Goal: Task Accomplishment & Management: Use online tool/utility

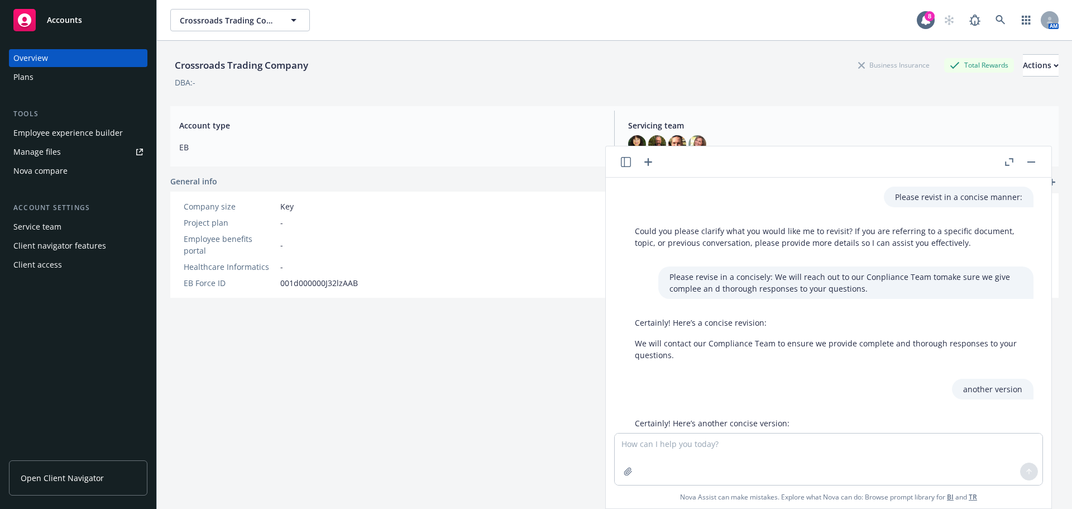
scroll to position [176, 0]
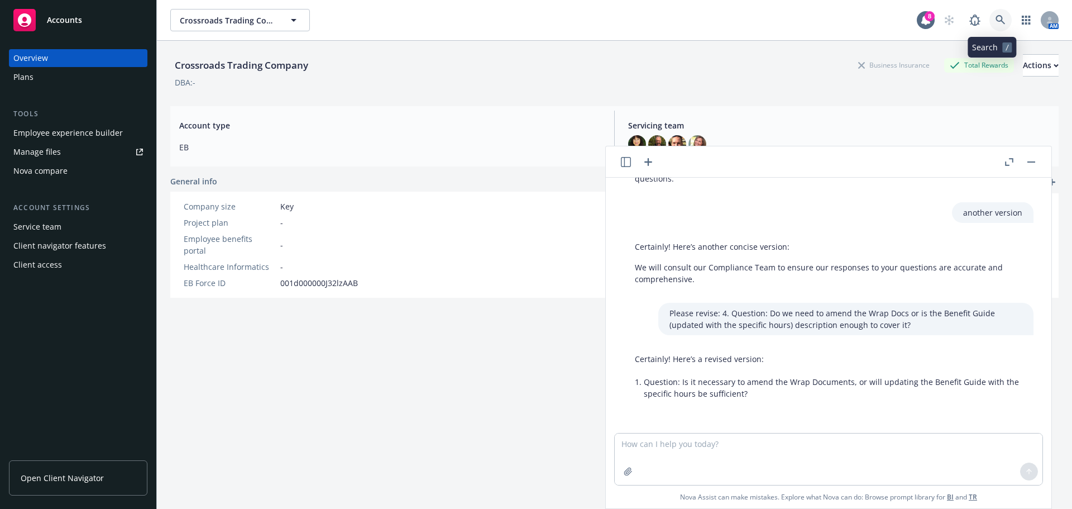
click at [991, 13] on link at bounding box center [1001, 20] width 22 height 22
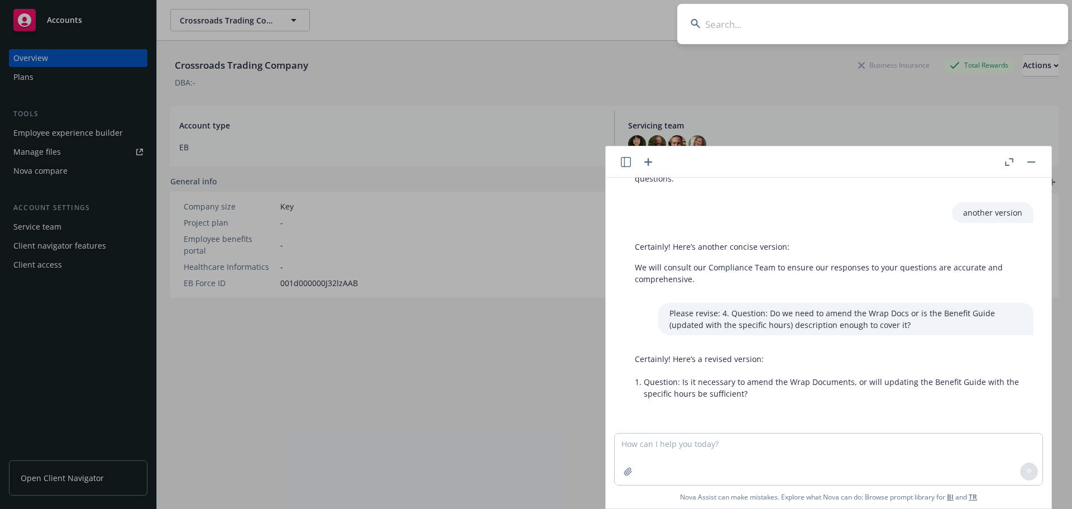
click at [821, 18] on input at bounding box center [872, 24] width 391 height 40
click at [839, 18] on input at bounding box center [872, 24] width 391 height 40
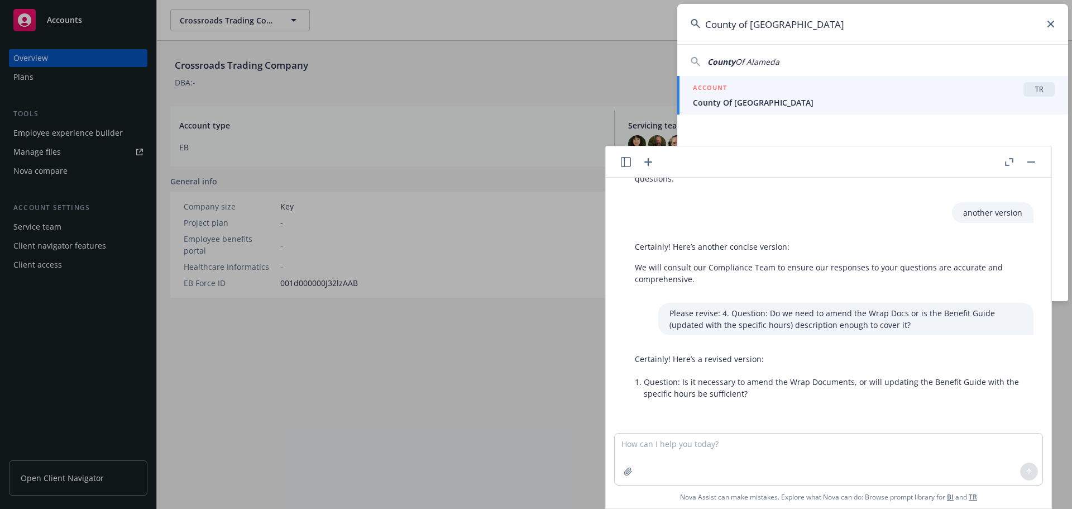
type input "County of Alameda"
click at [872, 95] on div "ACCOUNT TR" at bounding box center [874, 89] width 362 height 15
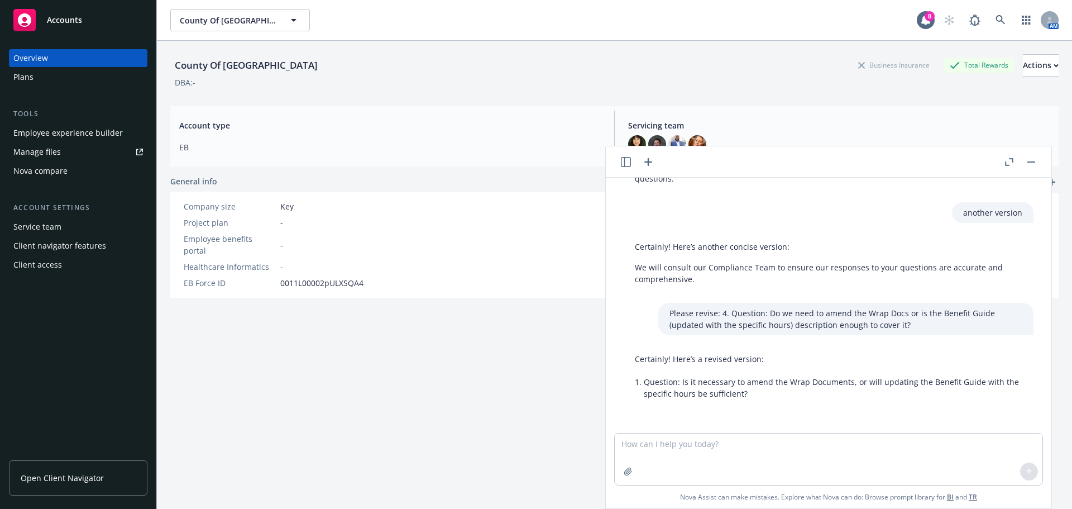
click at [1029, 161] on rect "button" at bounding box center [1031, 161] width 8 height 1
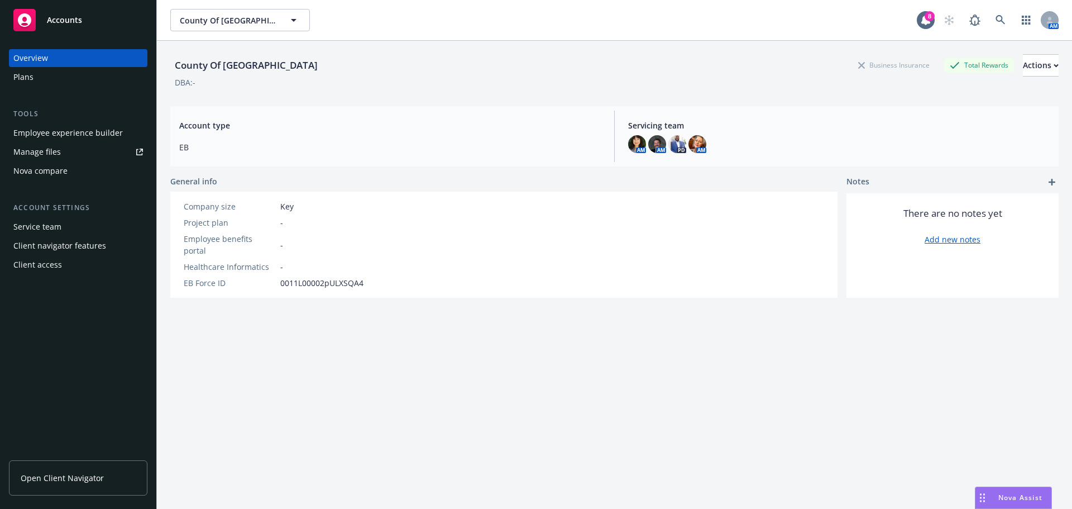
click at [35, 151] on div "Manage files" at bounding box center [36, 152] width 47 height 18
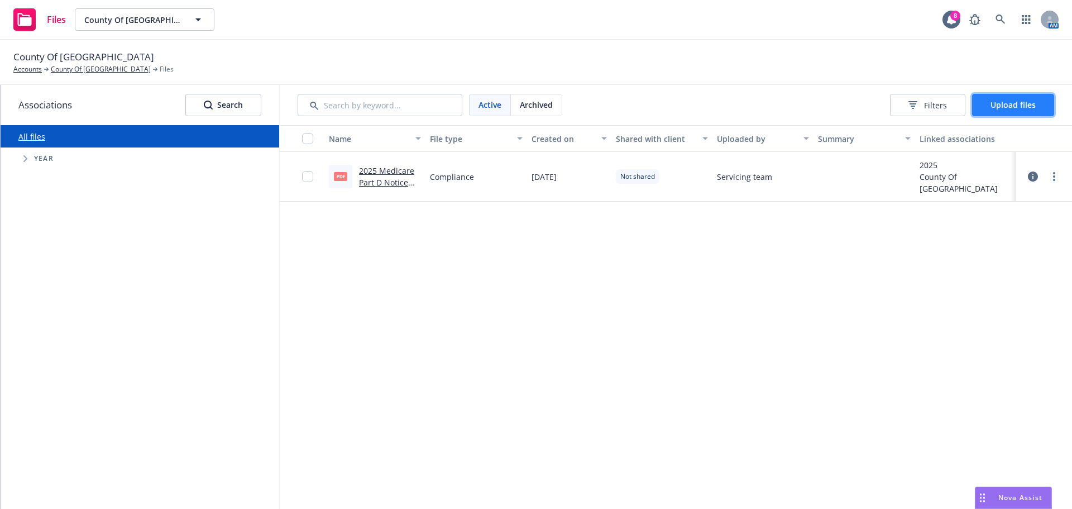
click at [1012, 103] on span "Upload files" at bounding box center [1013, 104] width 45 height 11
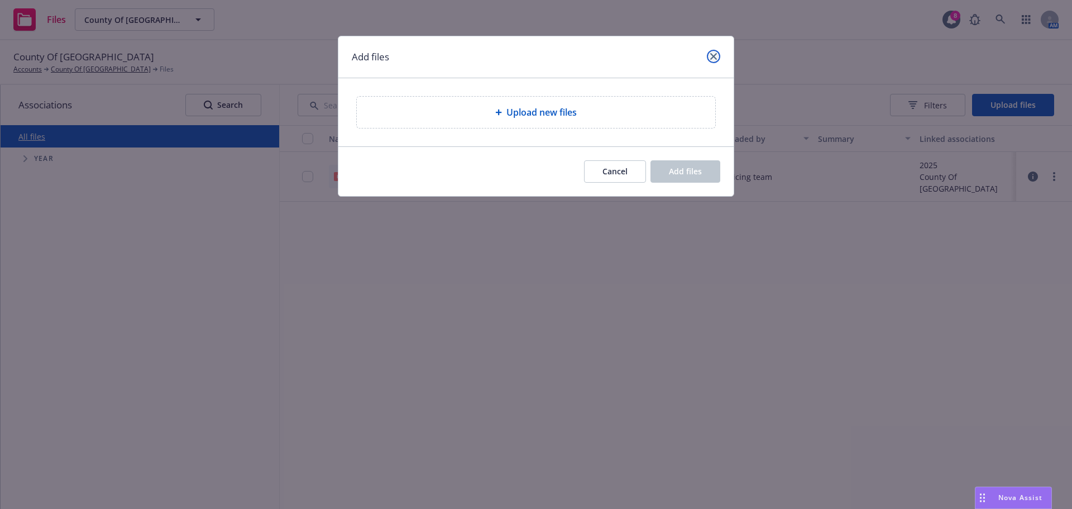
click at [711, 55] on icon "close" at bounding box center [713, 56] width 7 height 7
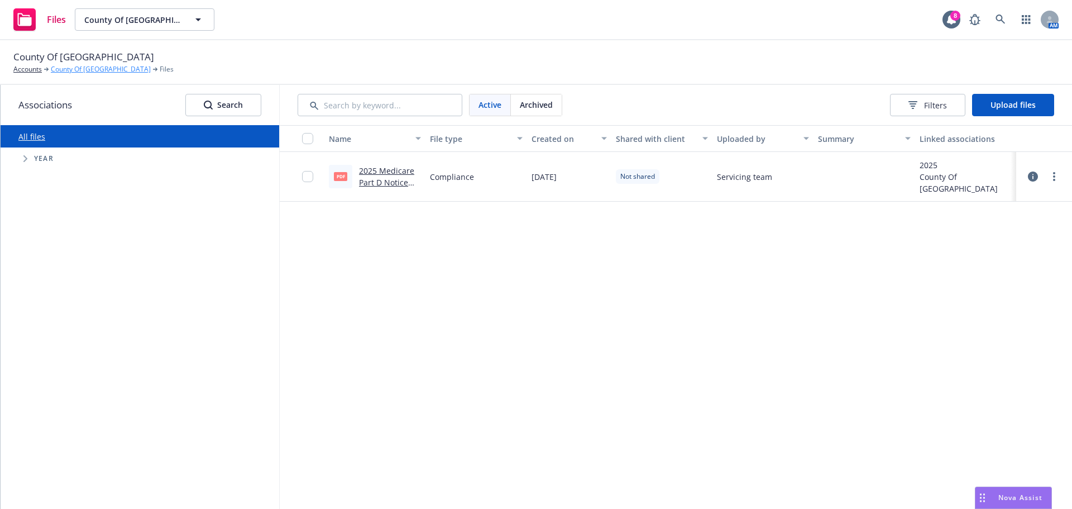
click at [82, 65] on link "County Of [GEOGRAPHIC_DATA]" at bounding box center [101, 69] width 100 height 10
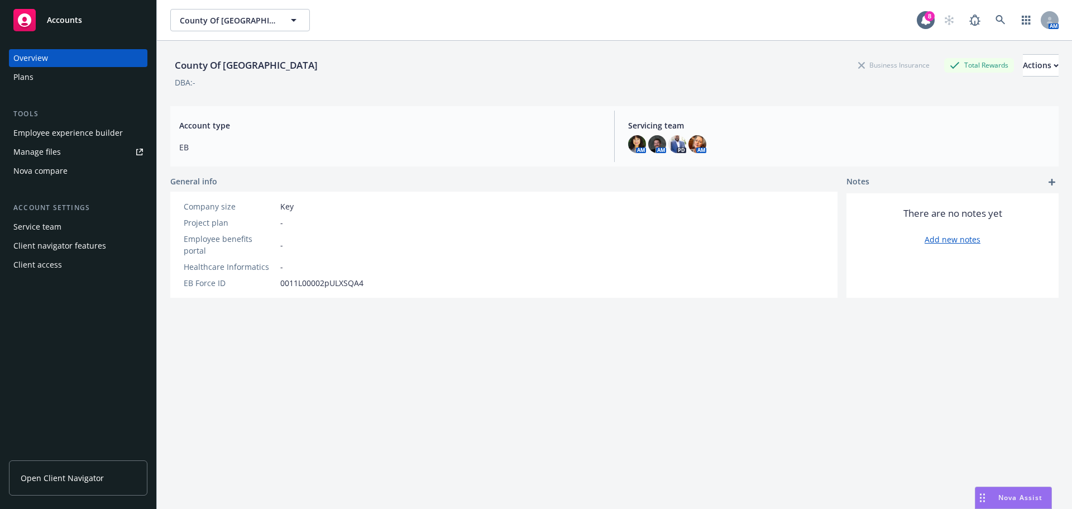
click at [71, 481] on span "Open Client Navigator" at bounding box center [62, 478] width 83 height 12
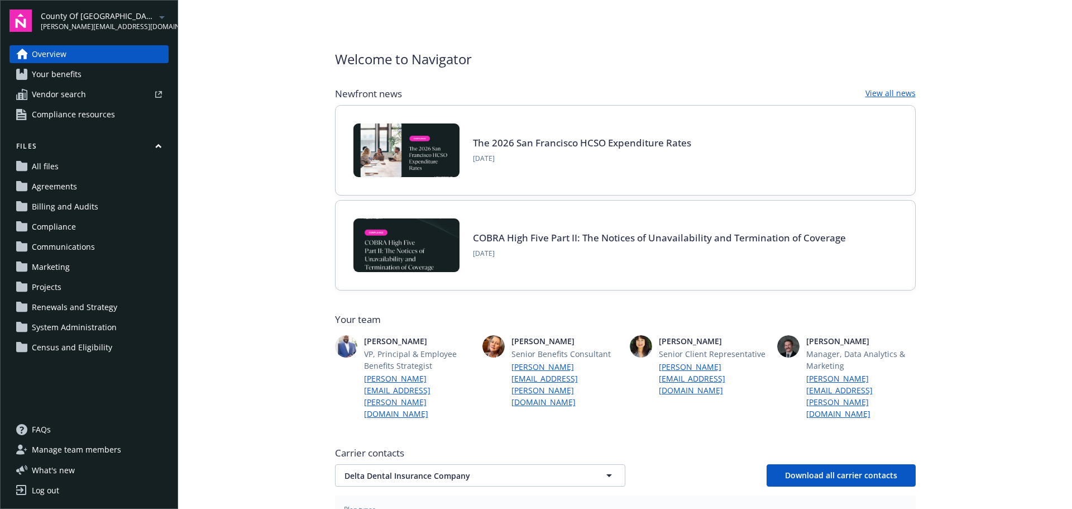
click at [77, 250] on span "Communications" at bounding box center [63, 247] width 63 height 18
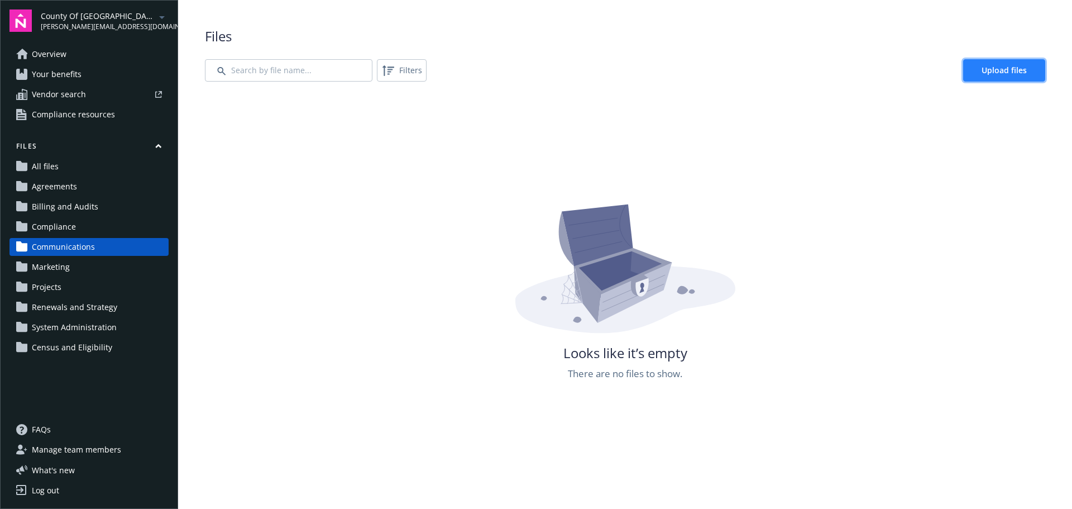
click at [986, 68] on span "Upload files" at bounding box center [1004, 70] width 45 height 11
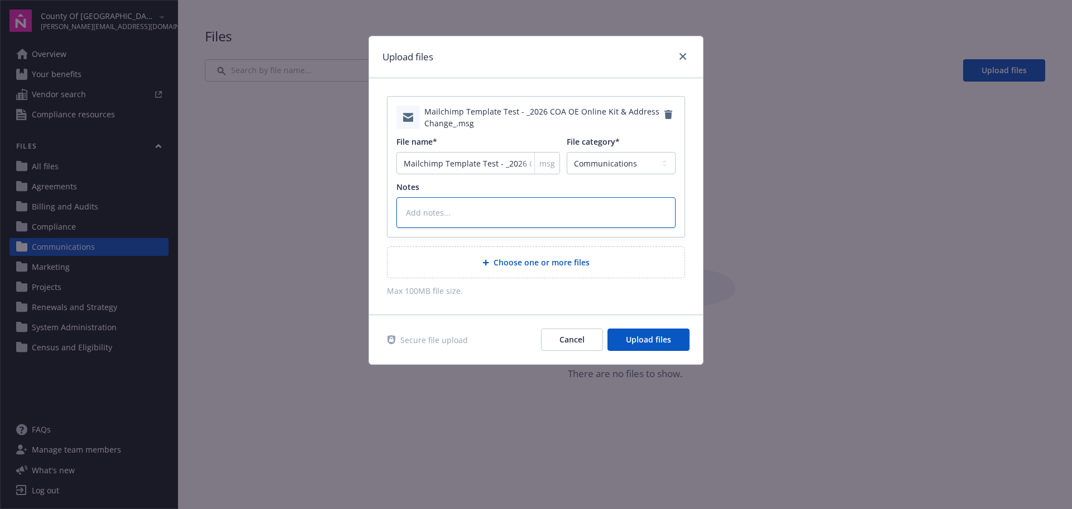
click at [401, 211] on textarea at bounding box center [535, 212] width 279 height 31
type textarea "x"
type textarea "F"
type textarea "x"
type textarea "Fl"
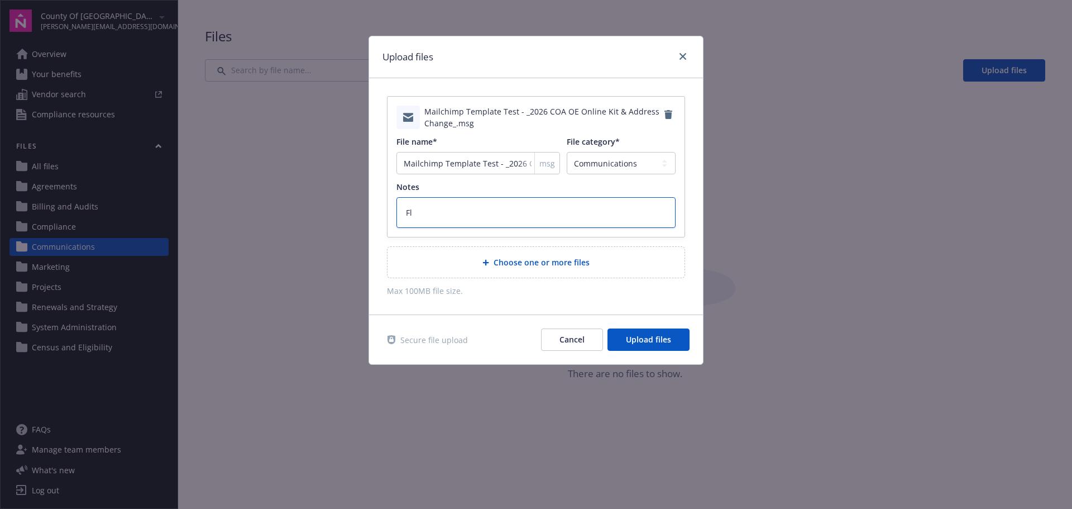
type textarea "x"
type textarea "Fly"
type textarea "x"
type textarea "Flye"
type textarea "x"
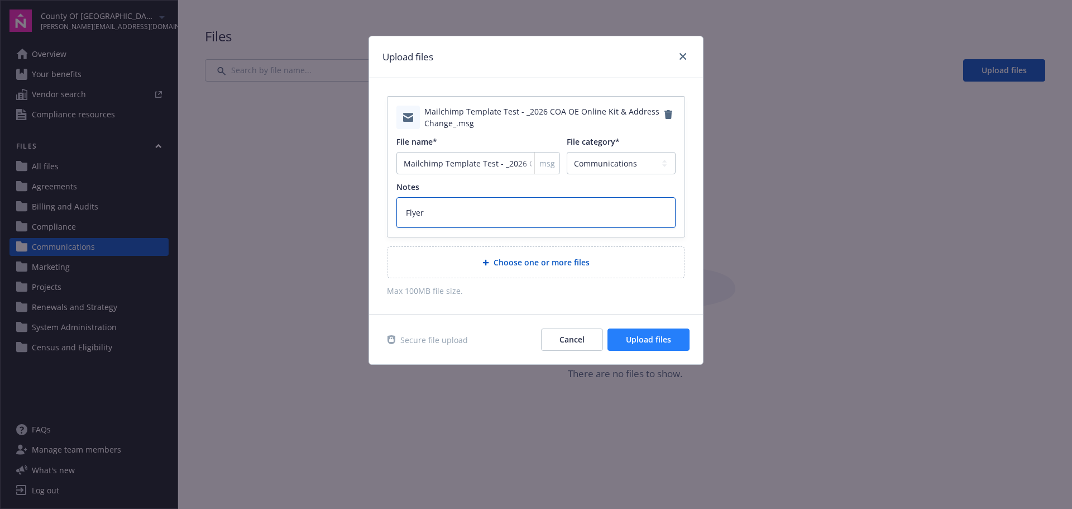
type textarea "Flyer"
click at [652, 346] on button "Upload files" at bounding box center [649, 339] width 82 height 22
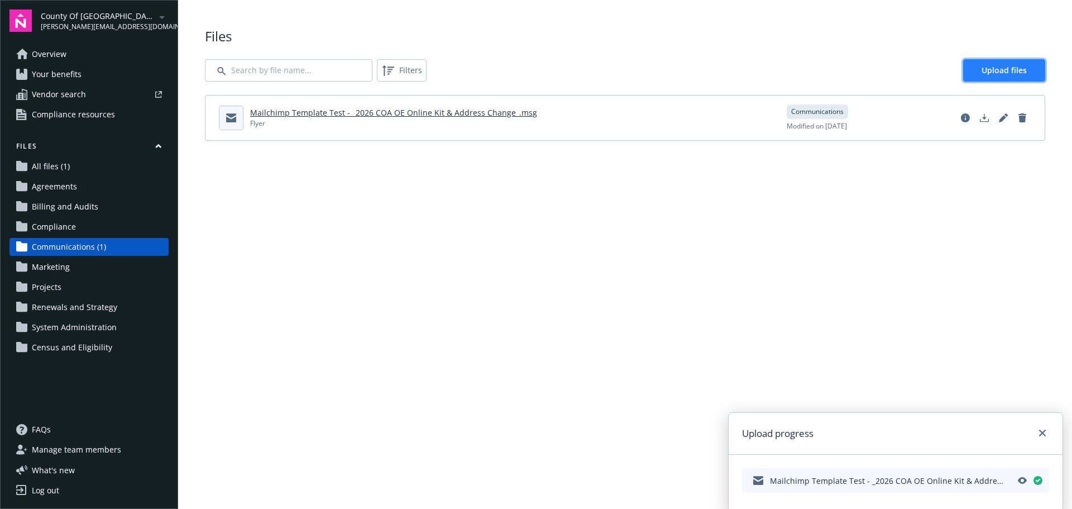
click at [996, 67] on span "Upload files" at bounding box center [1004, 70] width 45 height 11
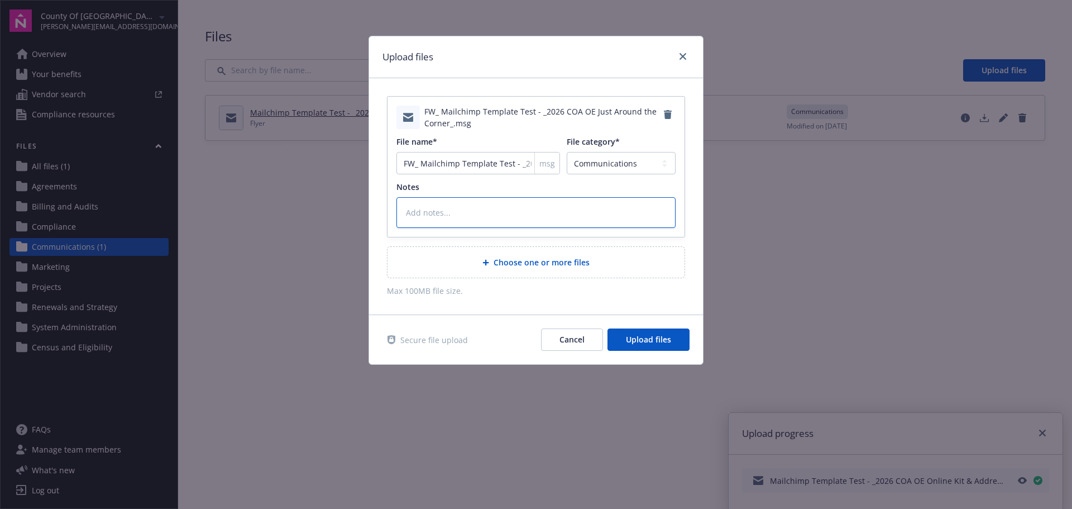
click at [491, 217] on textarea at bounding box center [535, 212] width 279 height 31
type textarea "x"
type textarea "F"
type textarea "x"
type textarea "Fl"
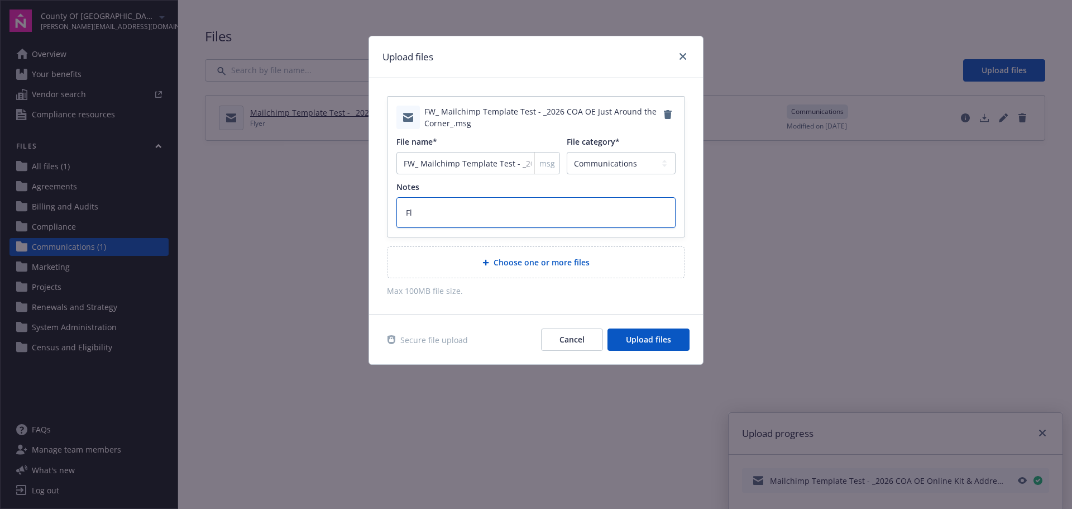
type textarea "x"
type textarea "Fly"
type textarea "x"
type textarea "Flye"
type textarea "x"
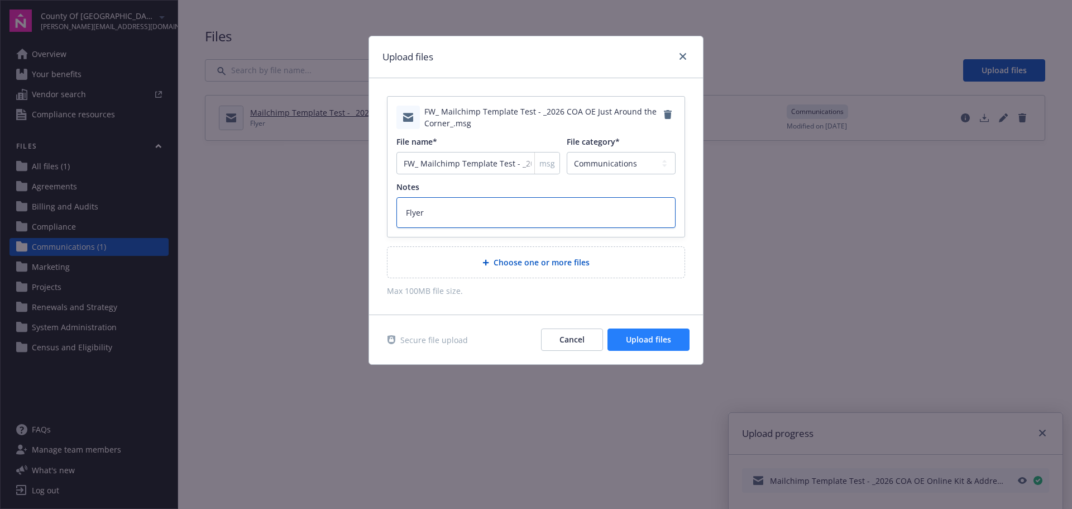
type textarea "Flyer"
click at [658, 339] on span "Upload files" at bounding box center [648, 339] width 45 height 11
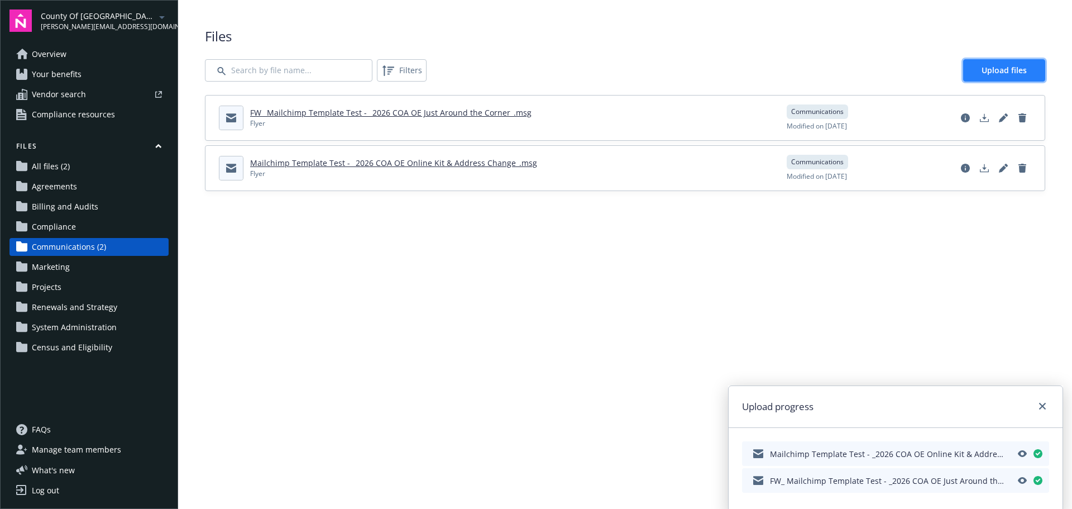
click at [993, 71] on span "Upload files" at bounding box center [1004, 70] width 45 height 11
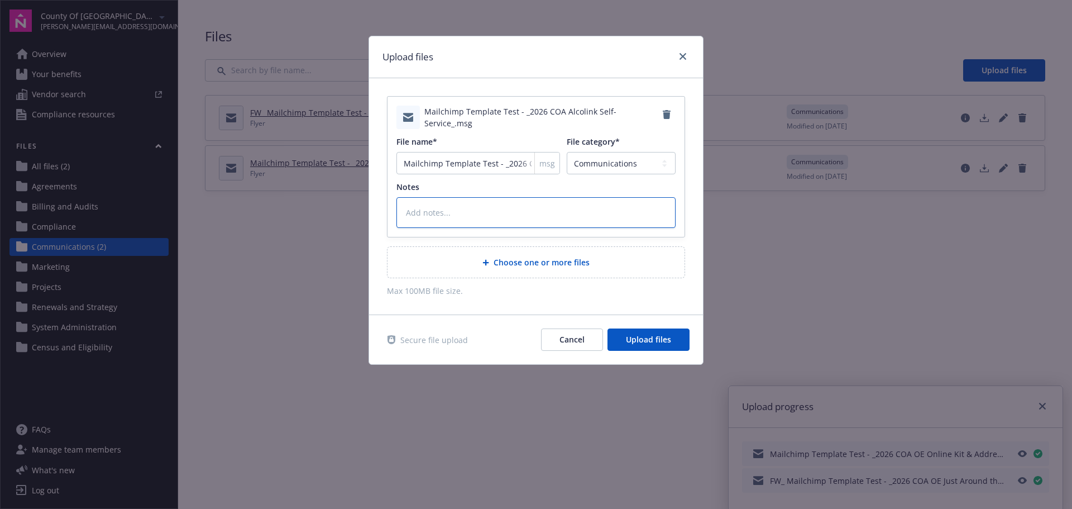
click at [466, 209] on textarea at bounding box center [535, 212] width 279 height 31
type textarea "x"
type textarea "F"
type textarea "x"
type textarea "Fl"
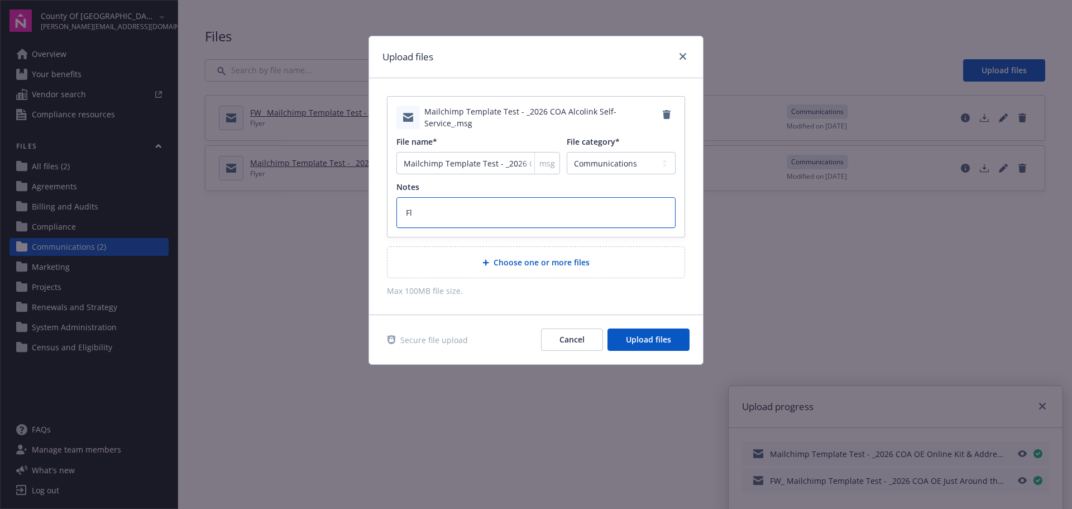
type textarea "x"
type textarea "Fly"
type textarea "x"
type textarea "Flye"
type textarea "x"
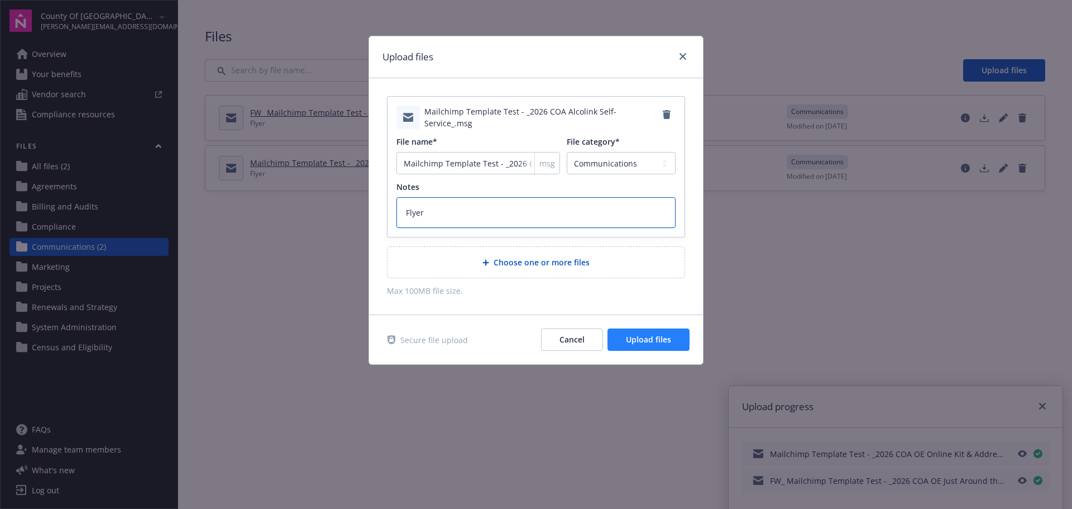
type textarea "Flyer"
click at [639, 342] on span "Upload files" at bounding box center [648, 339] width 45 height 11
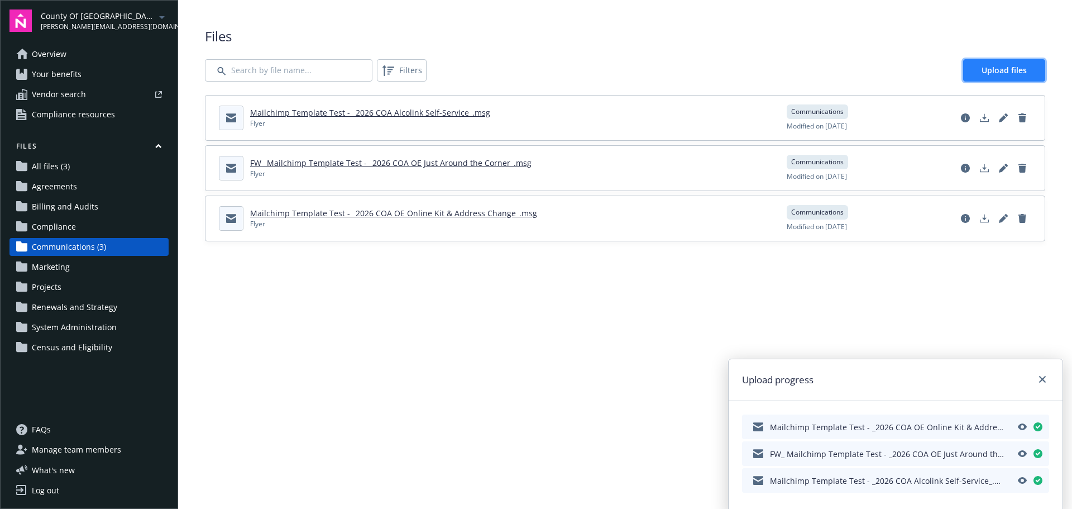
click at [1002, 70] on span "Upload files" at bounding box center [1004, 70] width 45 height 11
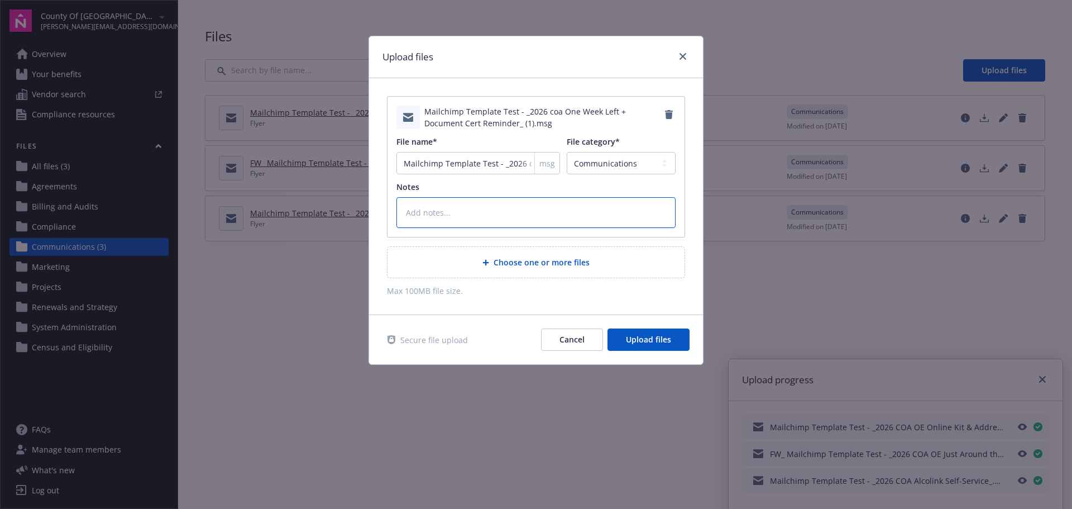
click at [408, 210] on textarea at bounding box center [535, 212] width 279 height 31
type textarea "x"
type textarea "F"
type textarea "x"
type textarea "Fl"
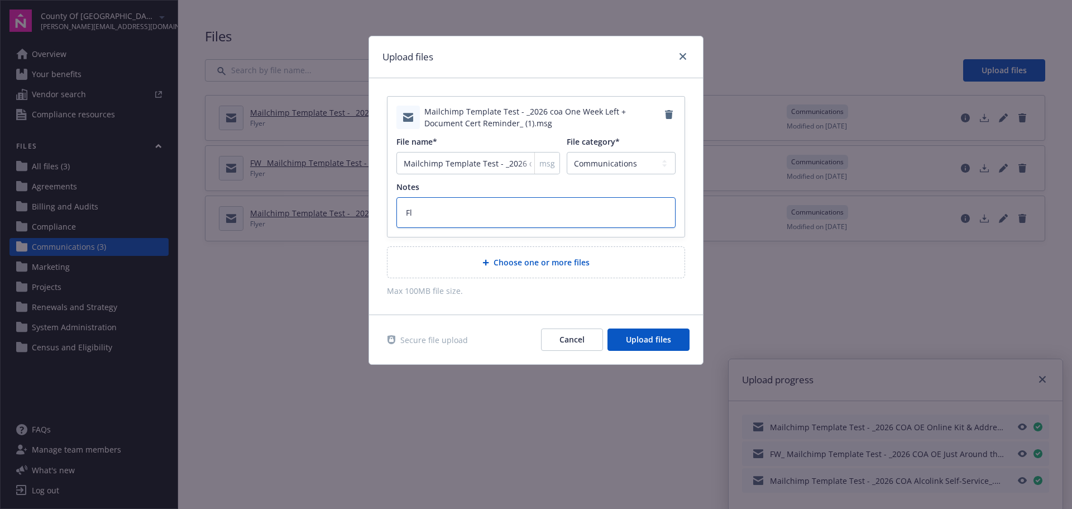
type textarea "x"
type textarea "Fly"
type textarea "x"
type textarea "Flye"
type textarea "x"
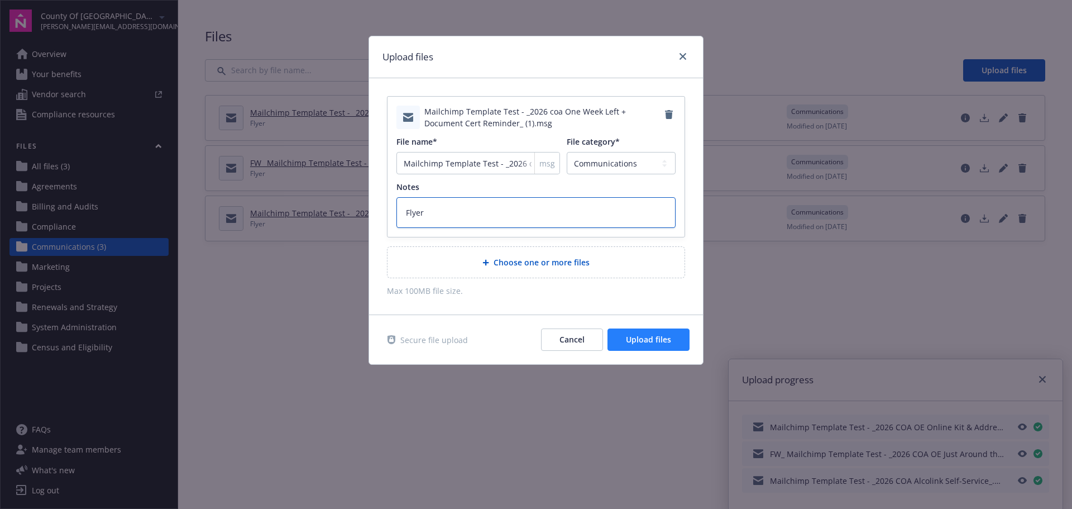
type textarea "Flyer"
click at [644, 341] on span "Upload files" at bounding box center [648, 339] width 45 height 11
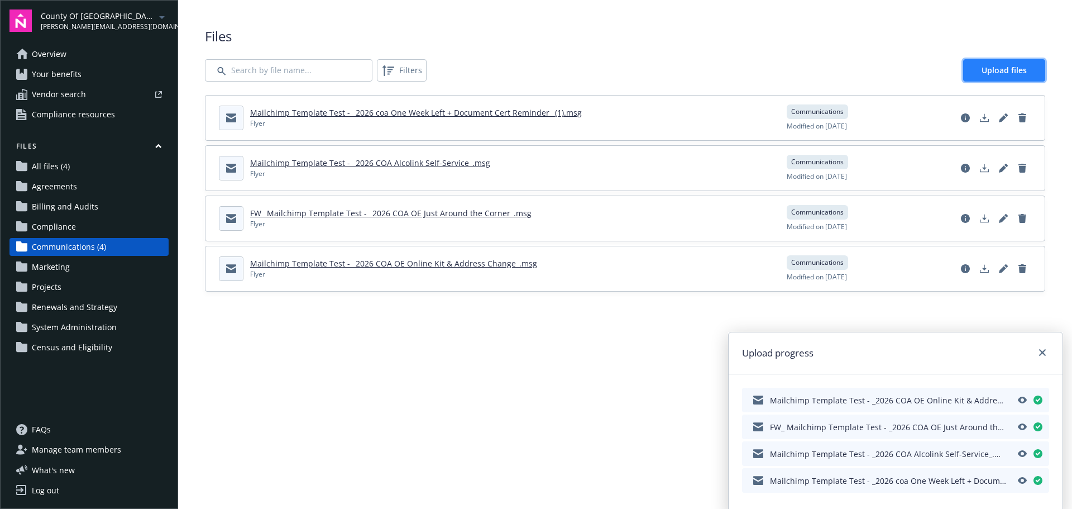
click at [998, 66] on span "Upload files" at bounding box center [1004, 70] width 45 height 11
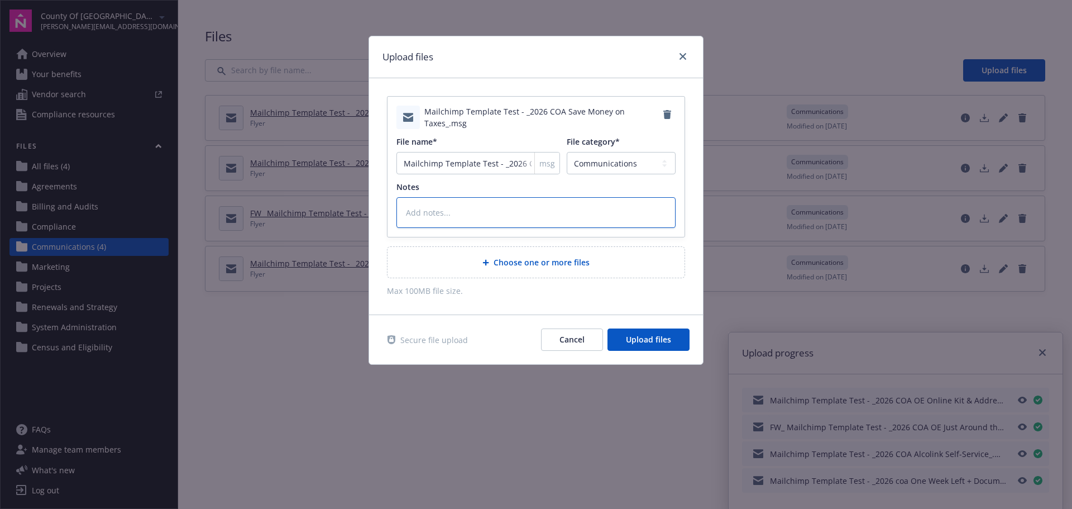
click at [450, 213] on textarea at bounding box center [535, 212] width 279 height 31
type textarea "x"
type textarea "F"
type textarea "x"
type textarea "Fl"
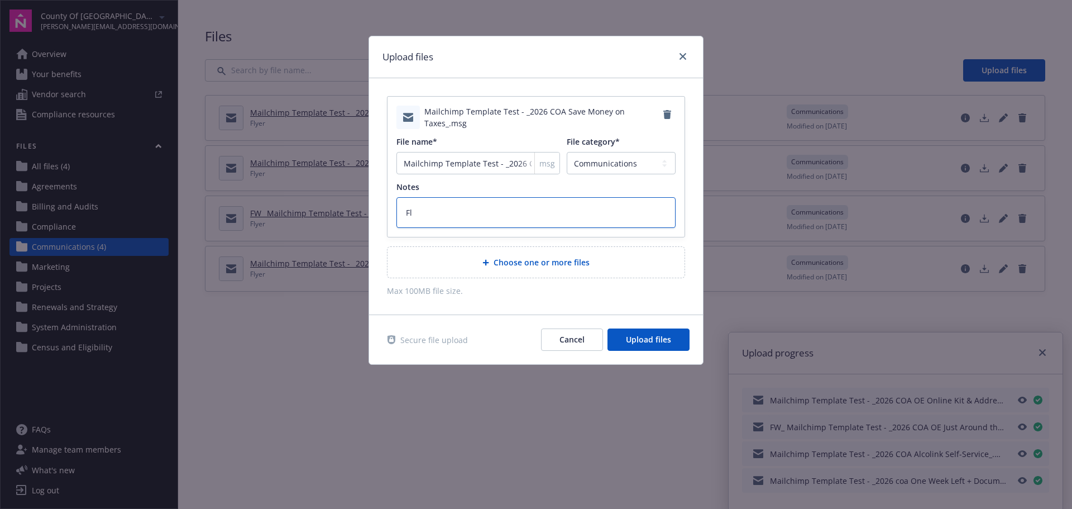
type textarea "x"
type textarea "Fly"
type textarea "x"
type textarea "Flye"
type textarea "x"
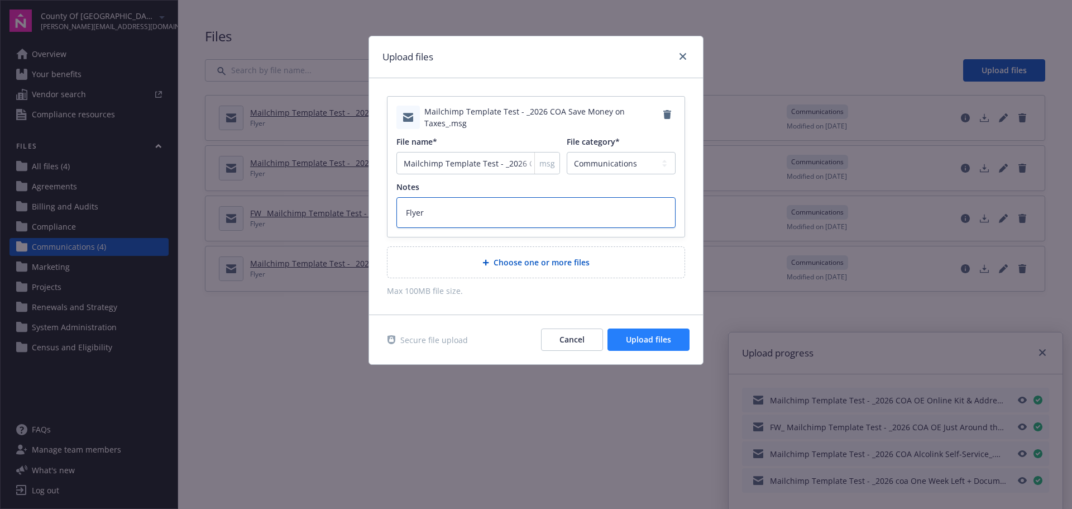
type textarea "Flyer"
click at [644, 336] on span "Upload files" at bounding box center [648, 339] width 45 height 11
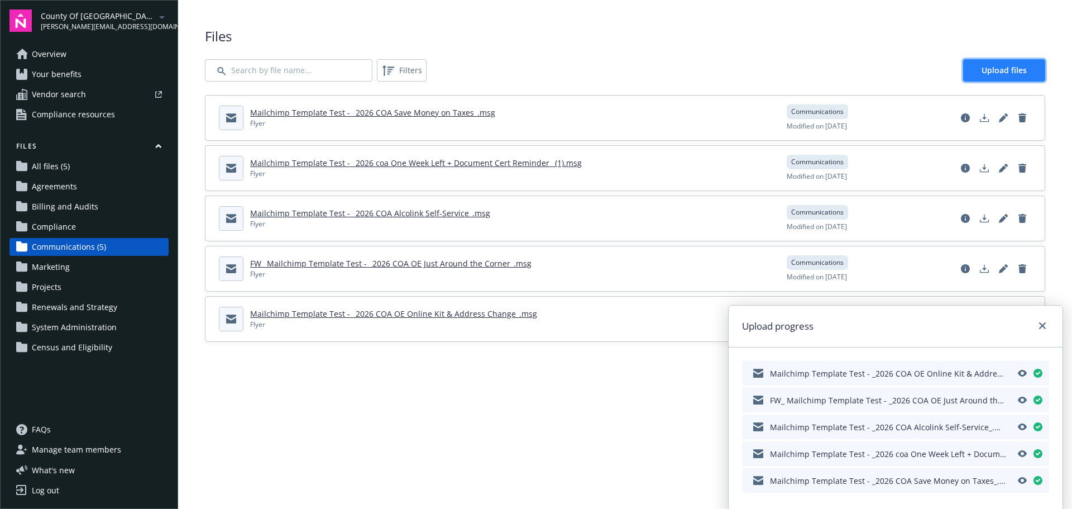
click at [1008, 67] on span "Upload files" at bounding box center [1004, 70] width 45 height 11
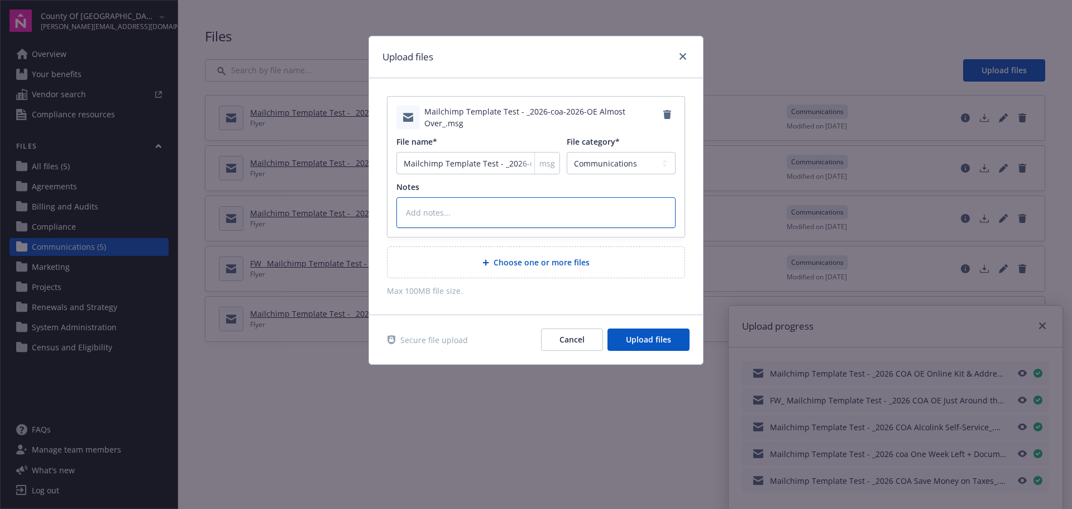
click at [411, 214] on textarea at bounding box center [535, 212] width 279 height 31
type textarea "x"
type textarea "F"
type textarea "x"
type textarea "Fl"
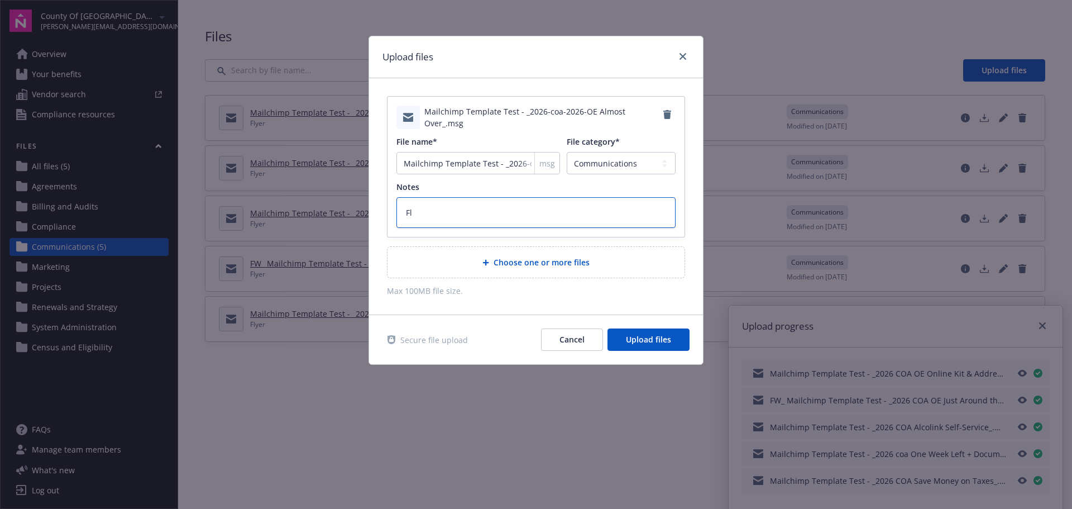
type textarea "x"
type textarea "Fly"
type textarea "x"
type textarea "Flye"
type textarea "x"
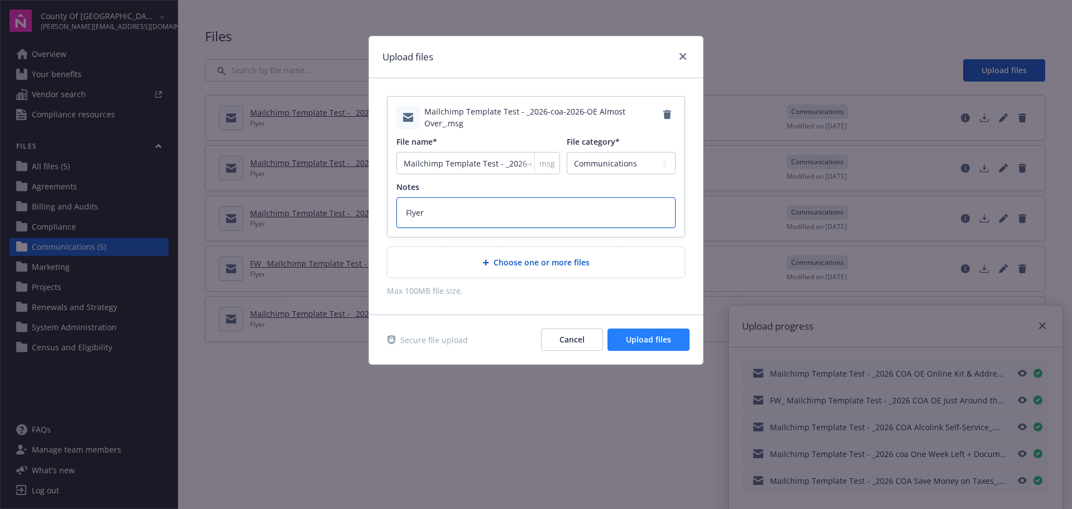
type textarea "Flyer"
click at [653, 338] on span "Upload files" at bounding box center [648, 339] width 45 height 11
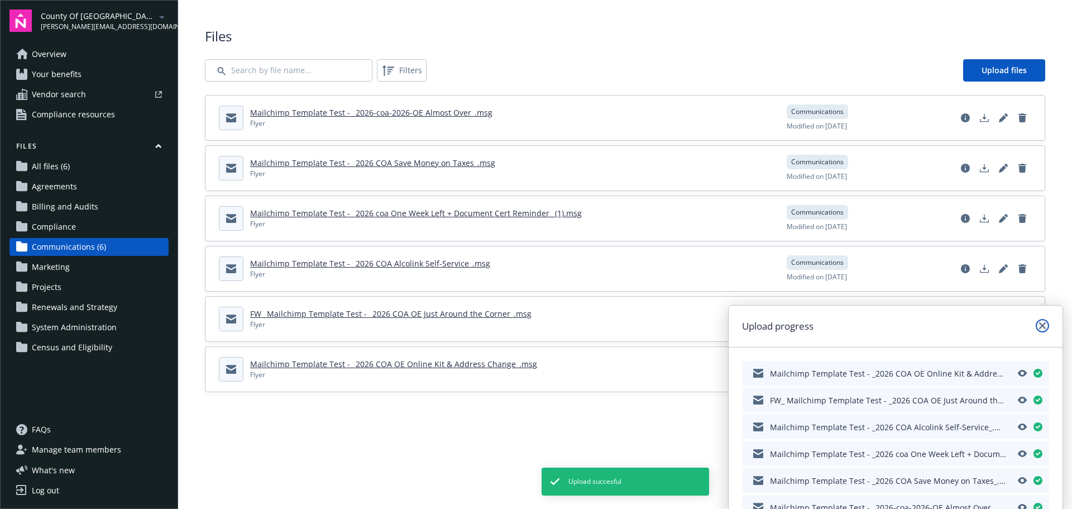
click at [1047, 324] on link "close" at bounding box center [1042, 325] width 13 height 13
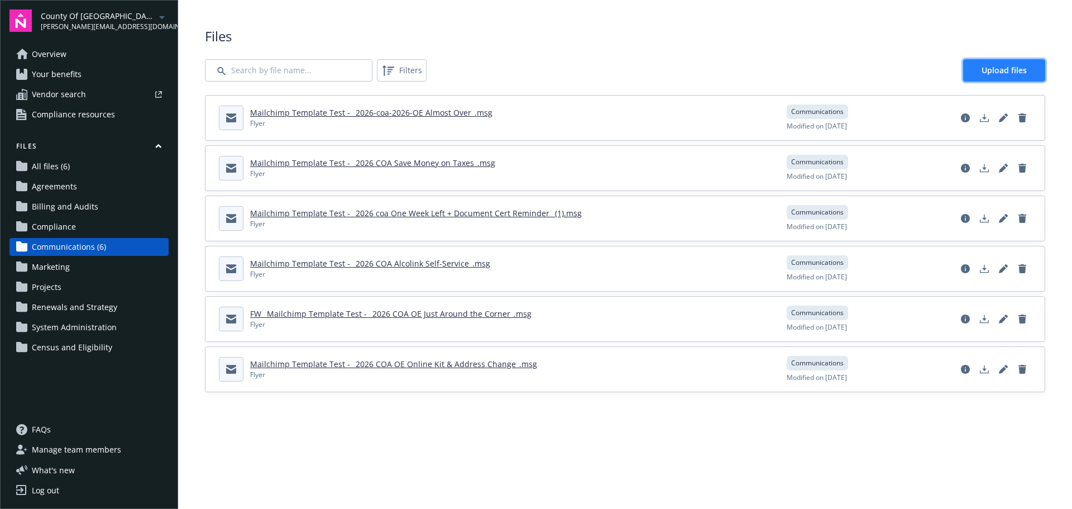
click at [995, 71] on span "Upload files" at bounding box center [1004, 70] width 45 height 11
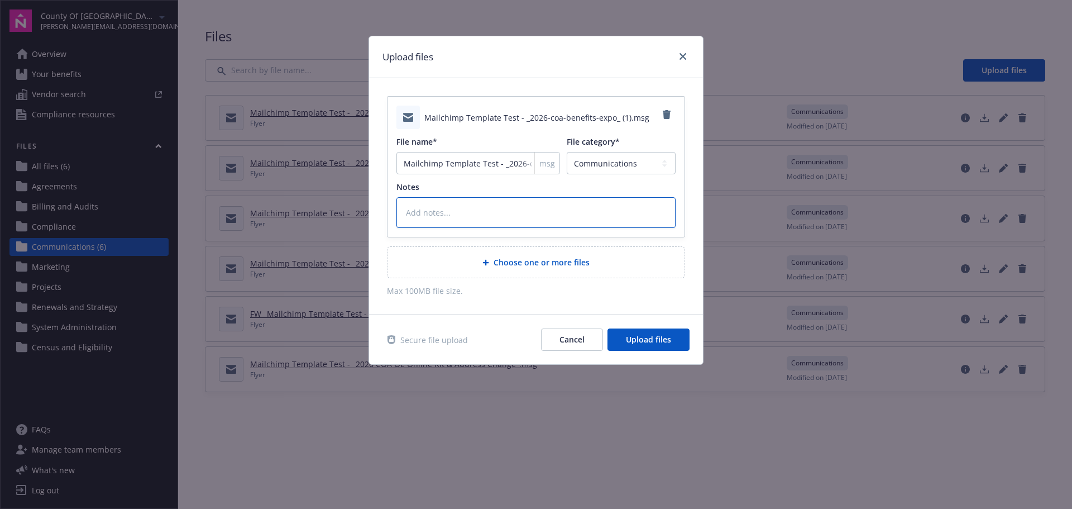
click at [409, 207] on textarea at bounding box center [535, 212] width 279 height 31
type textarea "x"
type textarea "F"
type textarea "x"
type textarea "Fl"
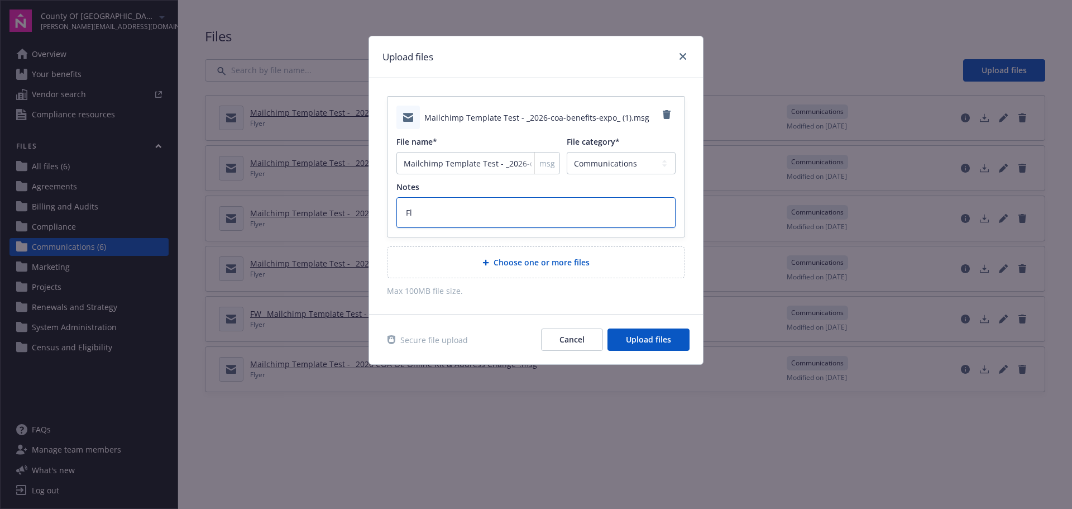
type textarea "x"
type textarea "Fly"
type textarea "x"
type textarea "Flye"
type textarea "x"
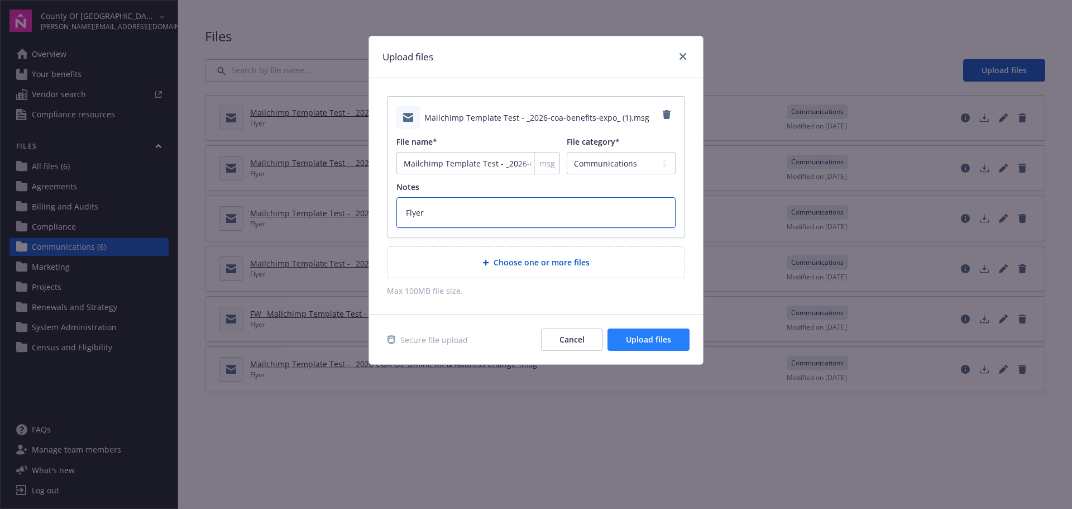
type textarea "Flyer"
click at [643, 342] on span "Upload files" at bounding box center [648, 339] width 45 height 11
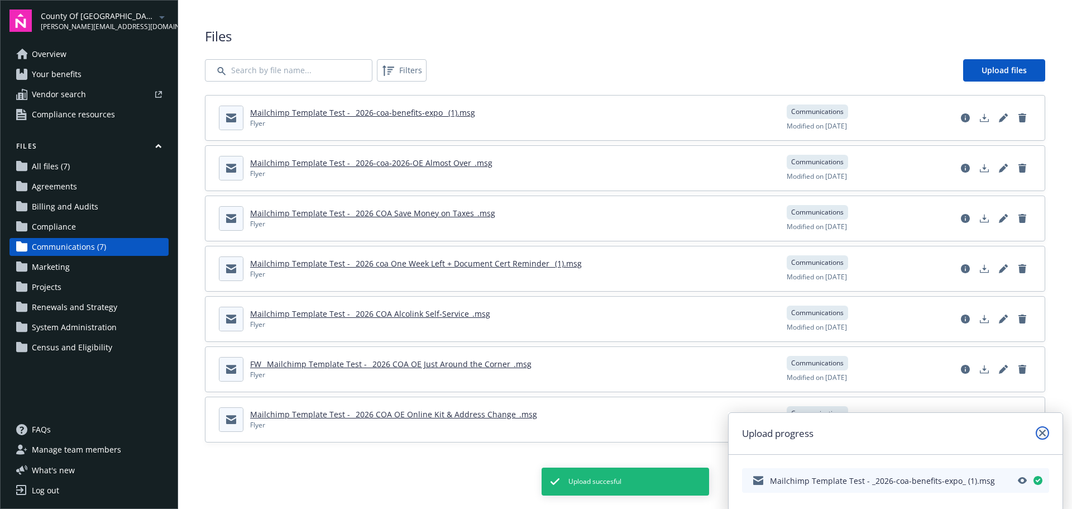
click at [1043, 432] on icon "close" at bounding box center [1042, 432] width 7 height 7
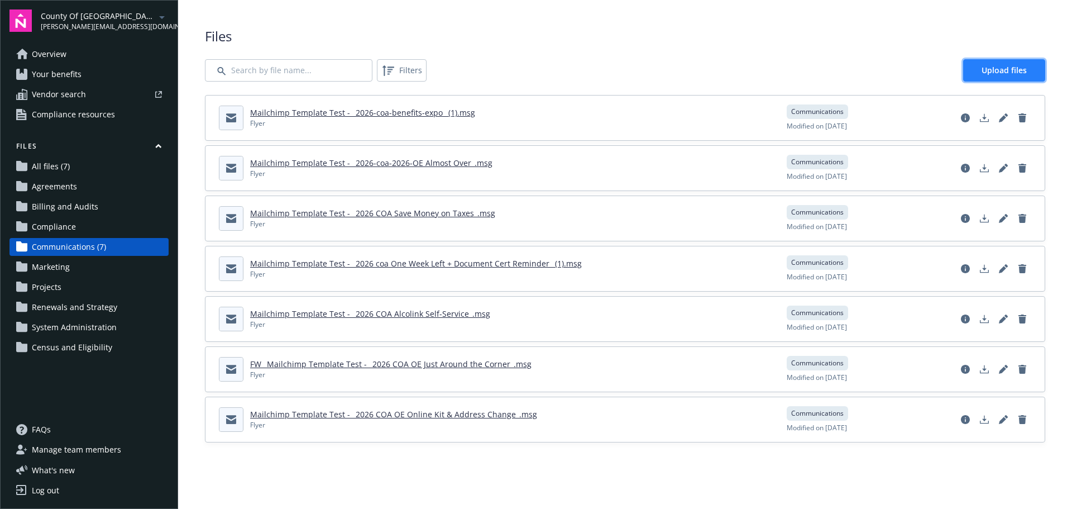
click at [1010, 68] on span "Upload files" at bounding box center [1004, 70] width 45 height 11
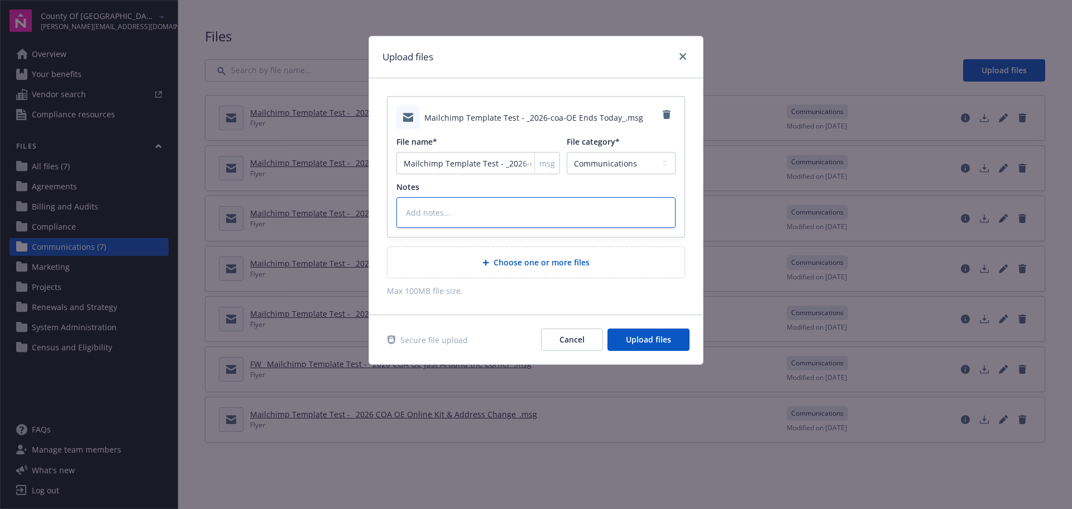
click at [452, 210] on textarea at bounding box center [535, 212] width 279 height 31
type textarea "x"
type textarea "F"
type textarea "x"
type textarea "Fl"
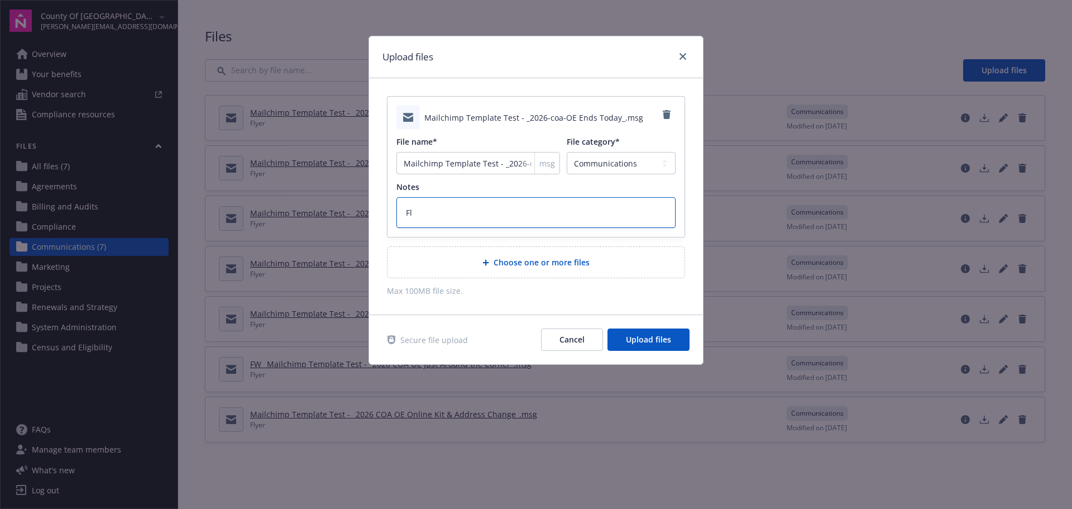
type textarea "x"
type textarea "Fly"
type textarea "x"
type textarea "Flye"
type textarea "x"
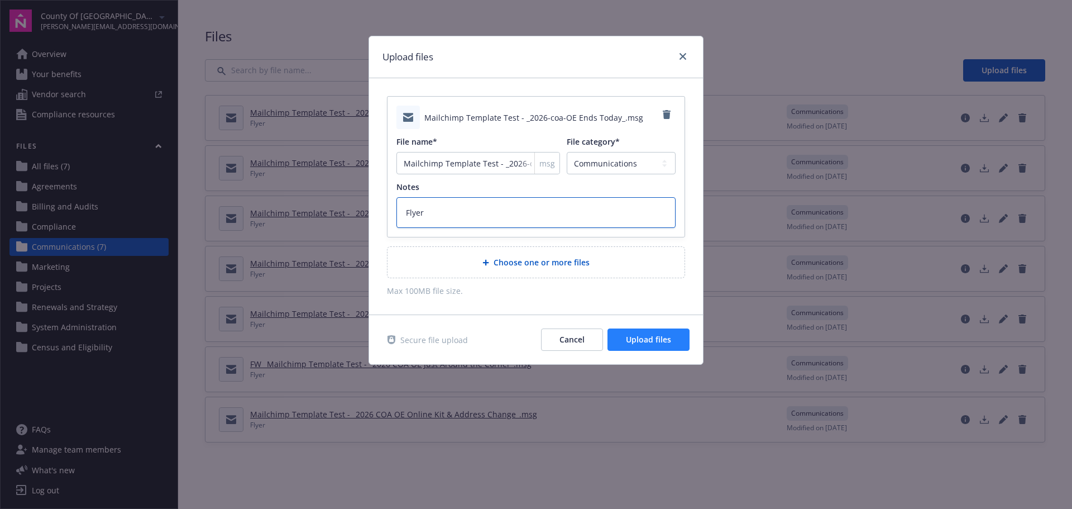
type textarea "Flyer"
click at [657, 341] on span "Upload files" at bounding box center [648, 339] width 45 height 11
type textarea "x"
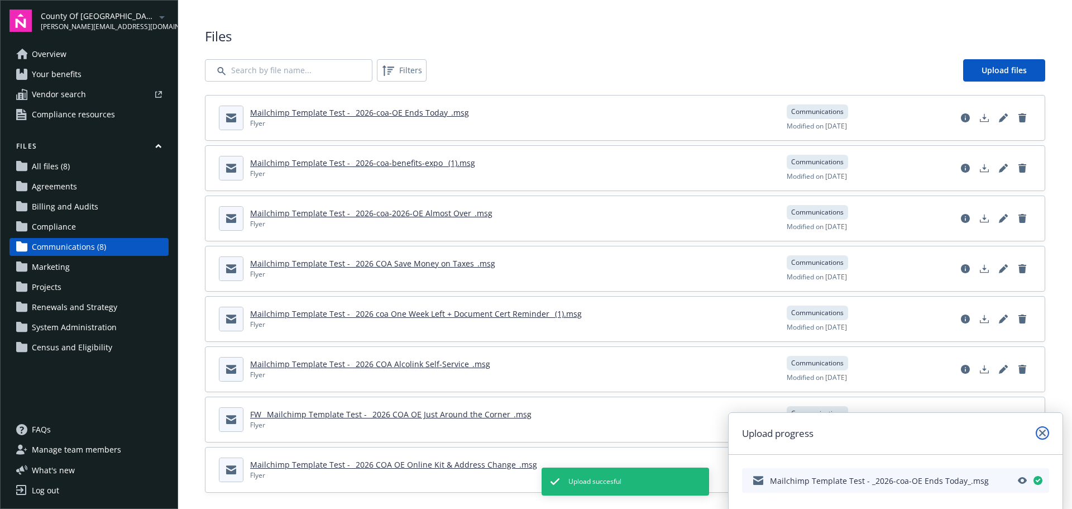
click at [1042, 432] on icon "close" at bounding box center [1042, 432] width 7 height 7
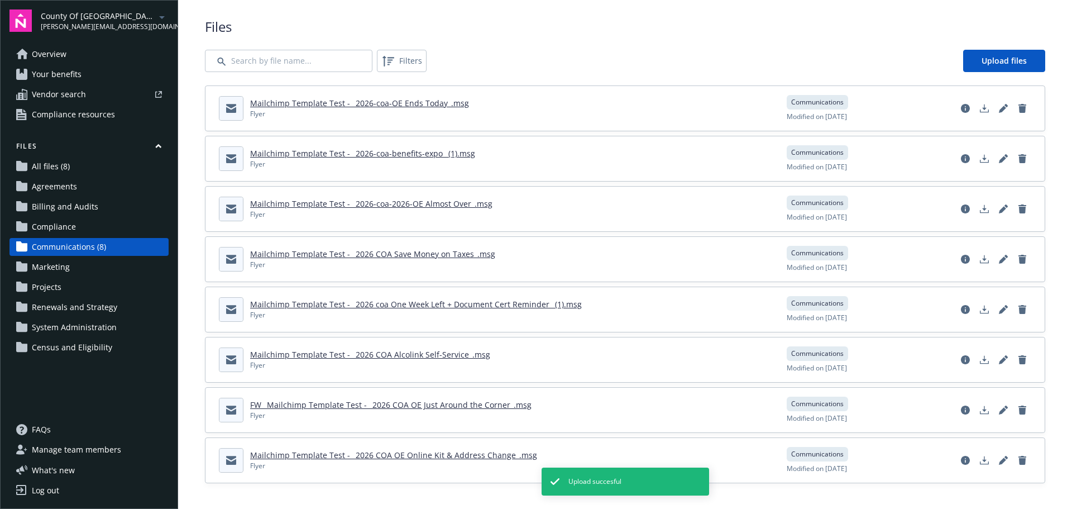
scroll to position [11, 0]
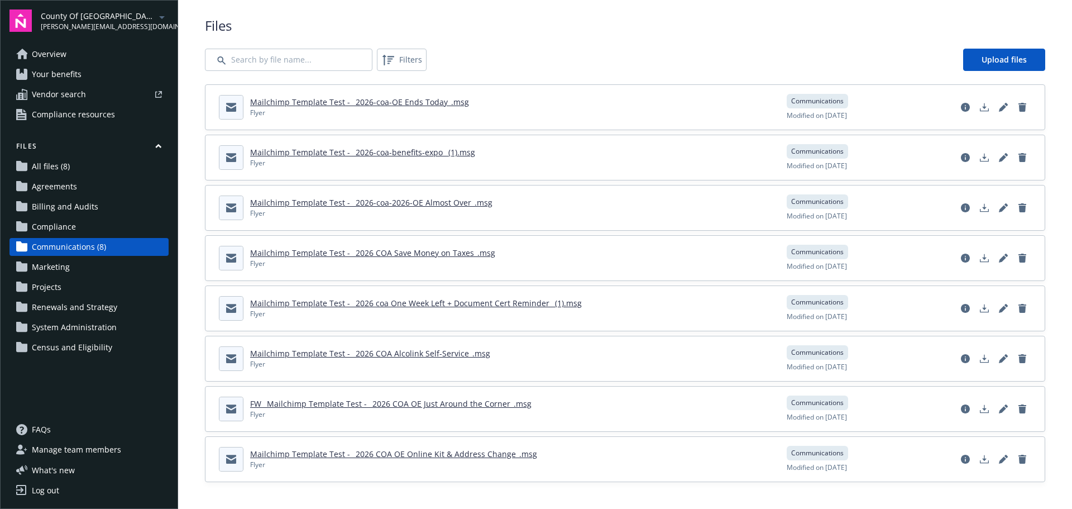
click at [370, 103] on link "Mailchimp Template Test - _2026-coa-OE Ends Today_.msg" at bounding box center [359, 102] width 219 height 11
